Goal: Check status: Check status

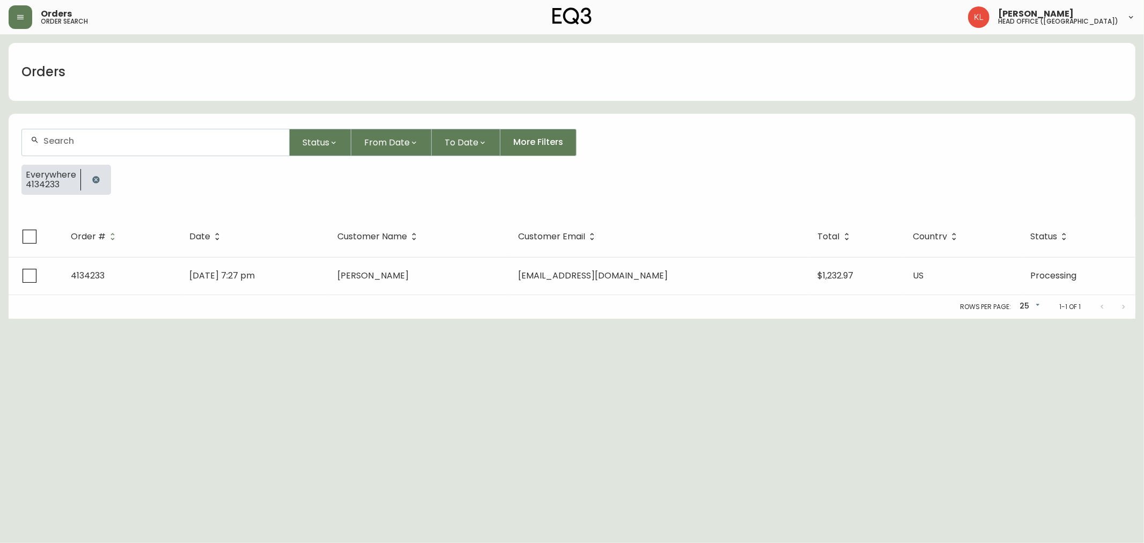
click at [89, 177] on button "button" at bounding box center [95, 179] width 21 height 21
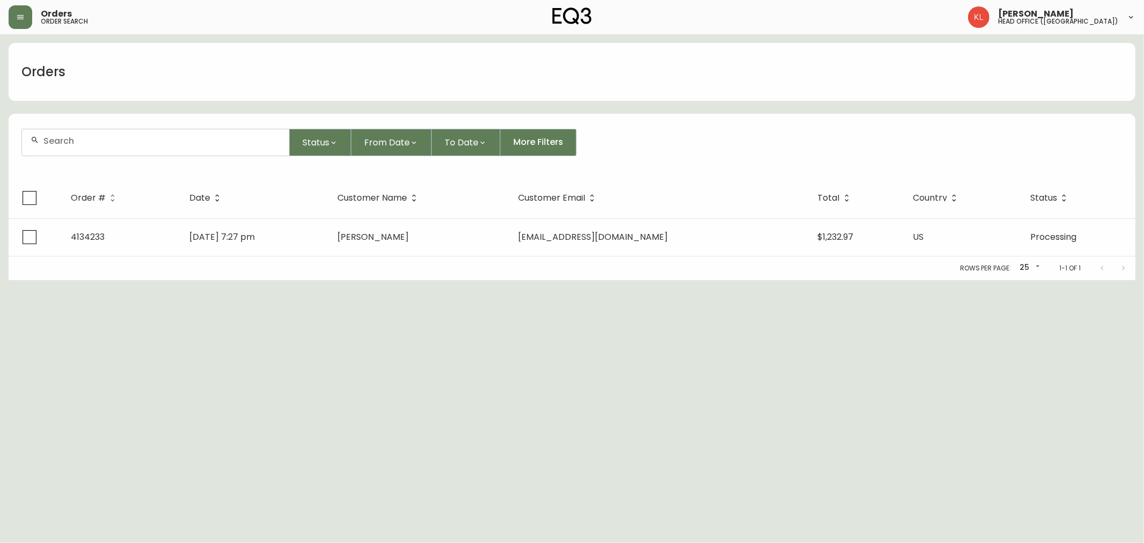
click at [97, 147] on div at bounding box center [155, 142] width 267 height 26
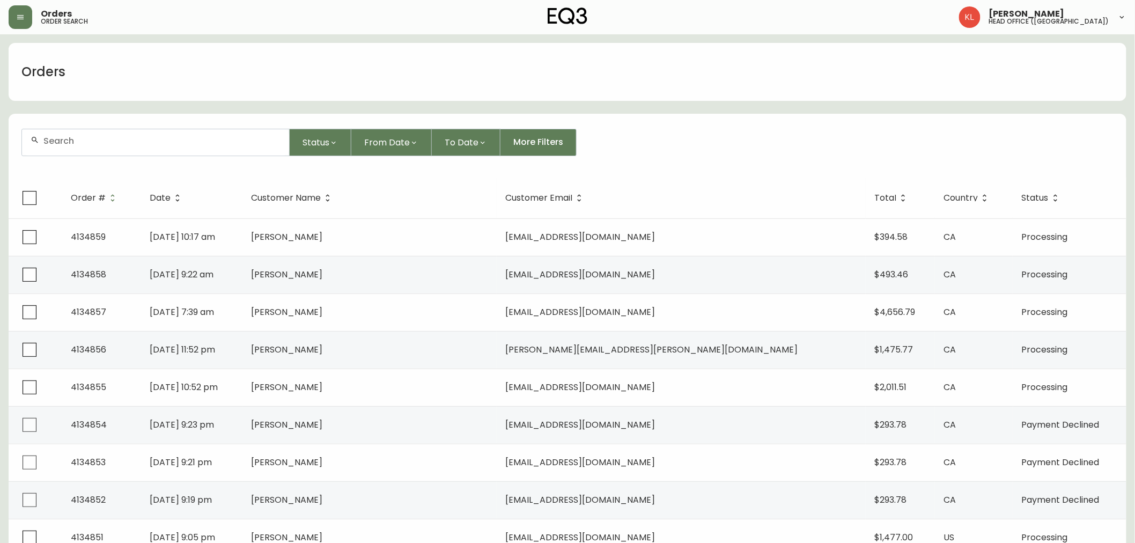
paste input "4133091"
type input "4133091"
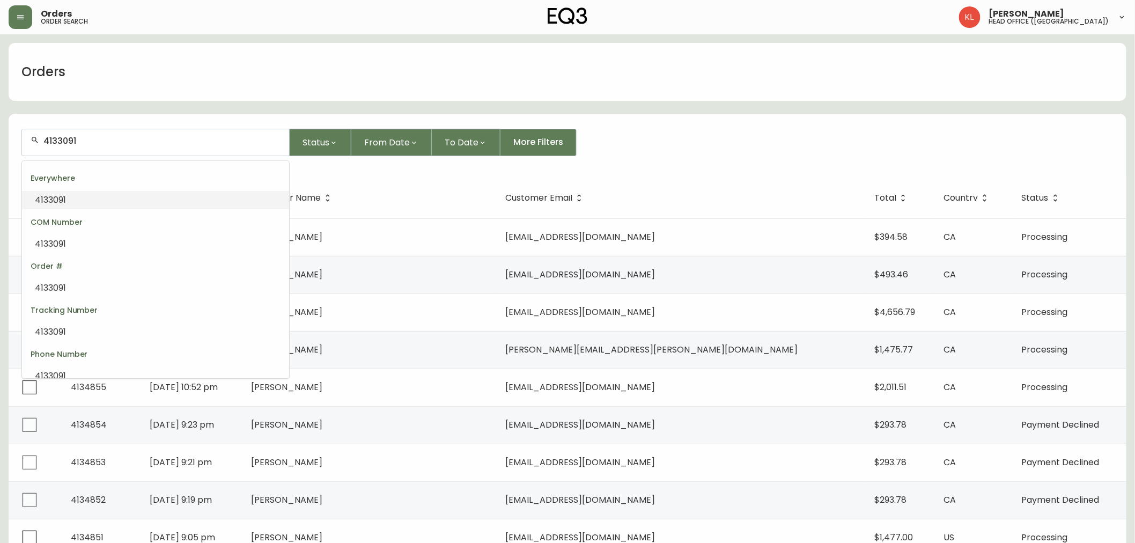
click at [108, 198] on li "4133091" at bounding box center [155, 200] width 267 height 18
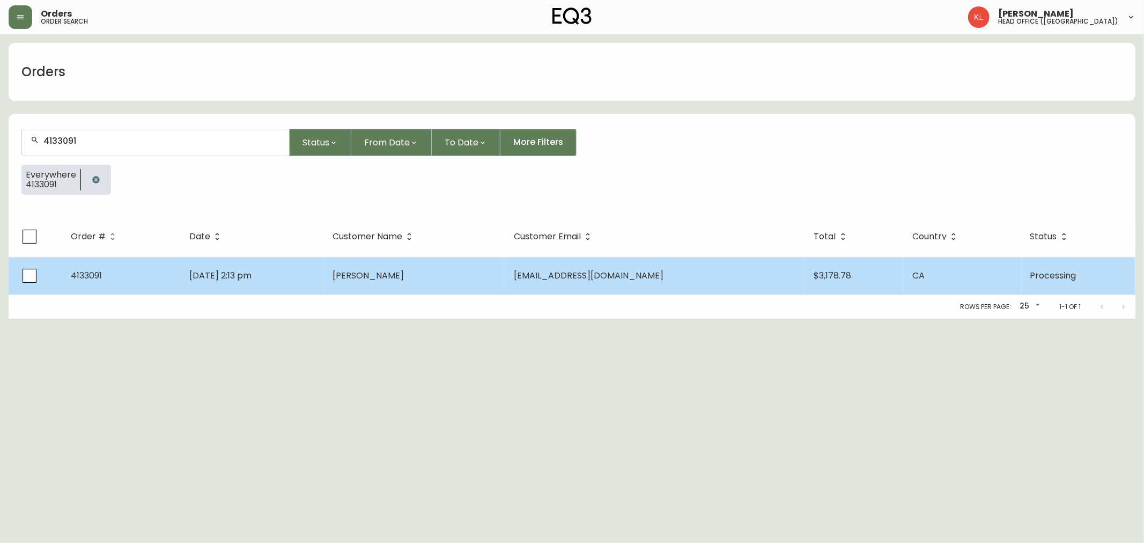
click at [273, 288] on td "[DATE] 2:13 pm" at bounding box center [252, 276] width 143 height 38
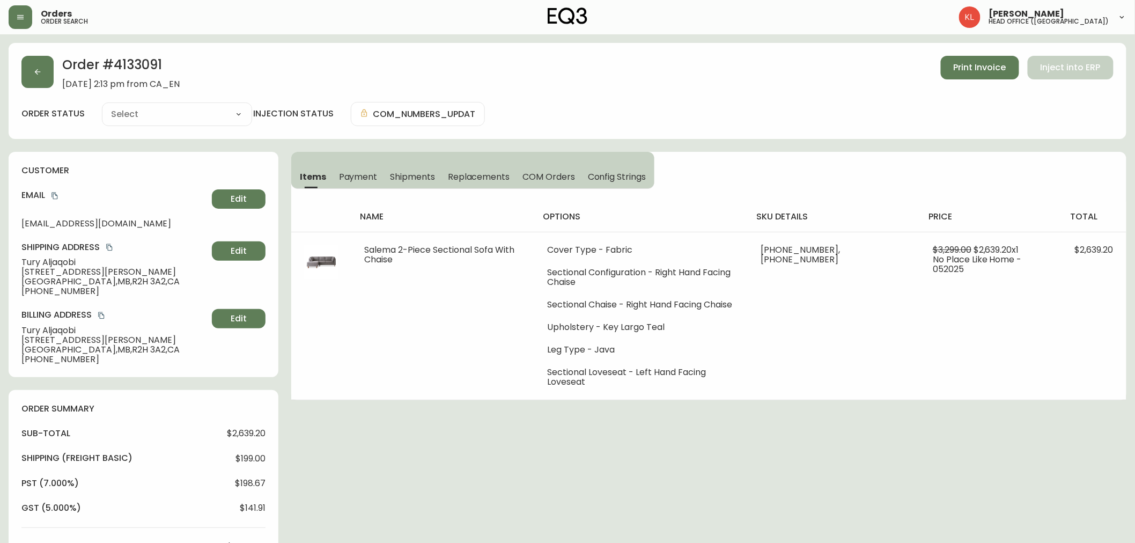
type input "Processing"
select select "PROCESSING"
click at [25, 70] on button "button" at bounding box center [37, 72] width 32 height 32
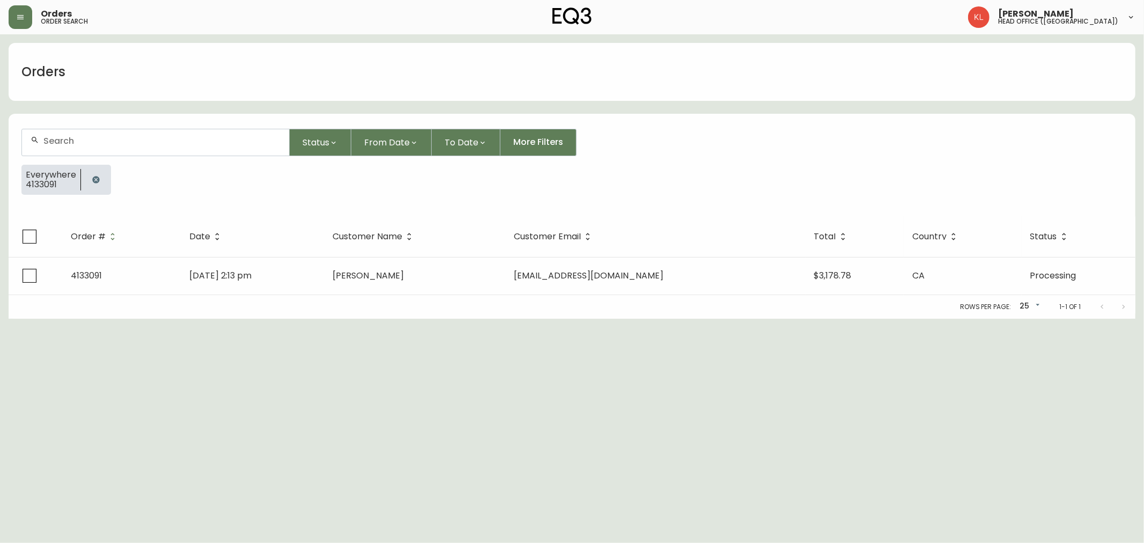
click at [105, 179] on div at bounding box center [96, 180] width 30 height 30
click at [95, 181] on icon "button" at bounding box center [95, 179] width 7 height 7
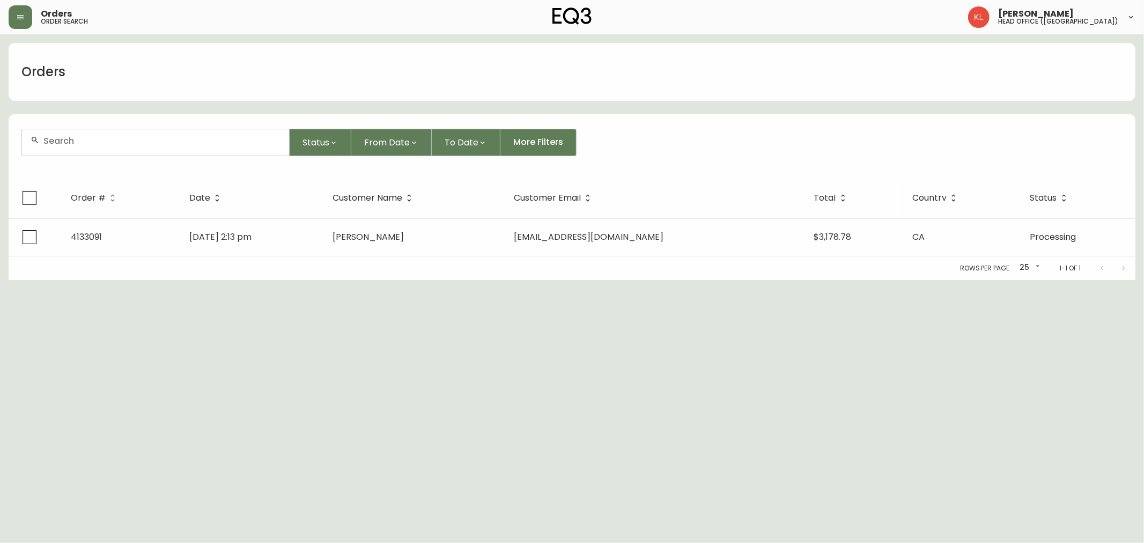
click at [102, 133] on div at bounding box center [155, 142] width 267 height 26
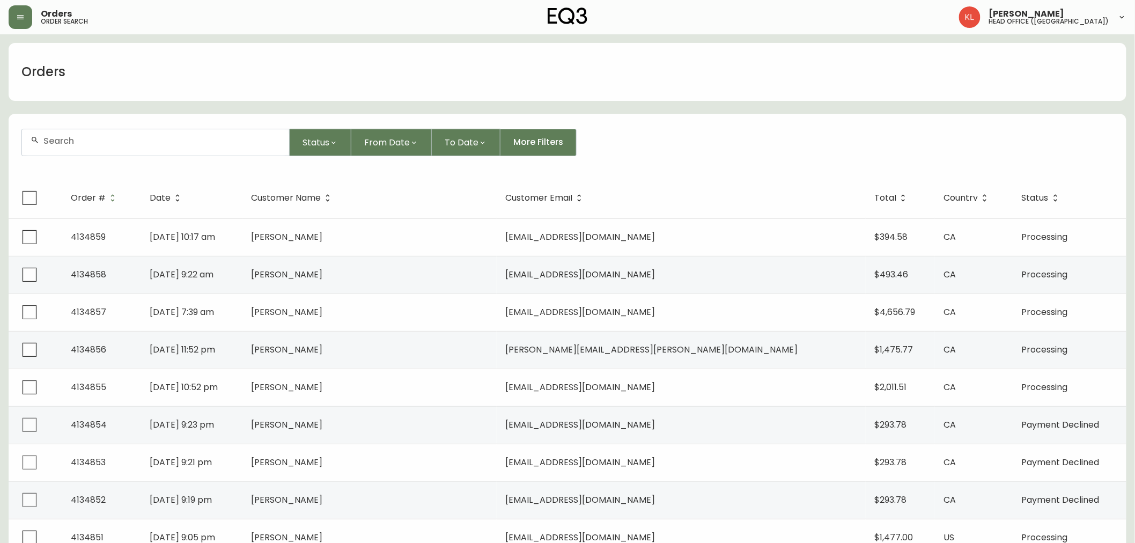
paste input "8533135"
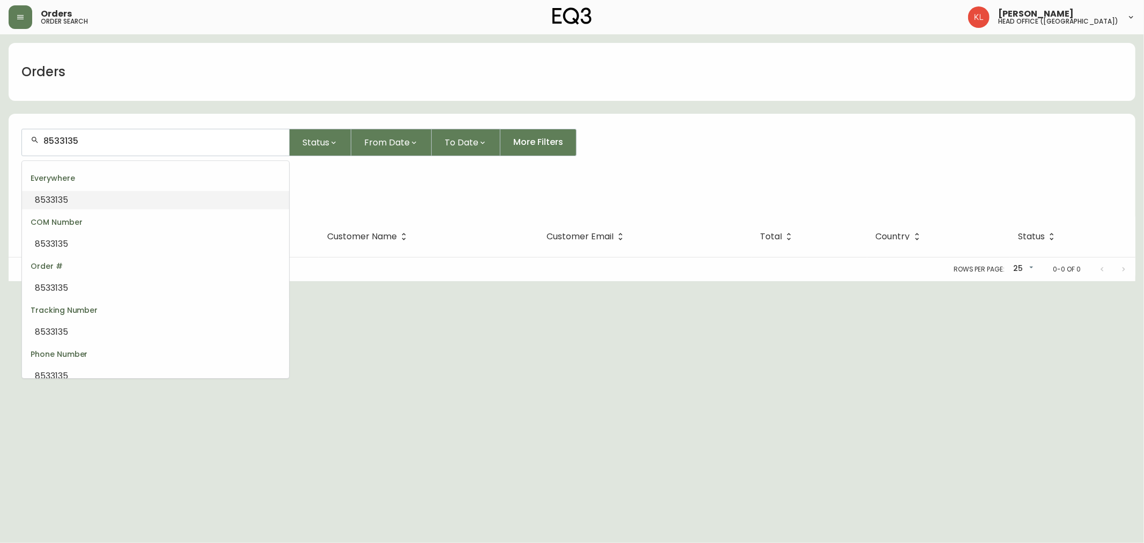
drag, startPoint x: 129, startPoint y: 142, endPoint x: 0, endPoint y: 69, distance: 148.6
click at [0, 77] on main "Orders 8533135 Status From Date To Date More Filters Everywhere 8533135 Order #…" at bounding box center [572, 157] width 1144 height 247
paste input "4134049"
type input "4134049"
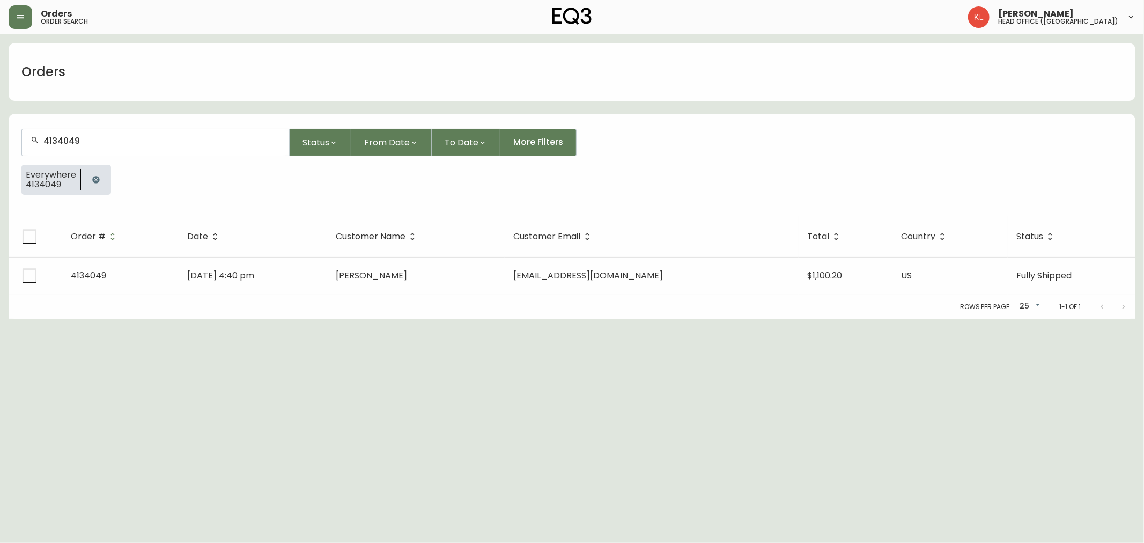
type input "4134049"
